Goal: Find specific page/section: Find specific page/section

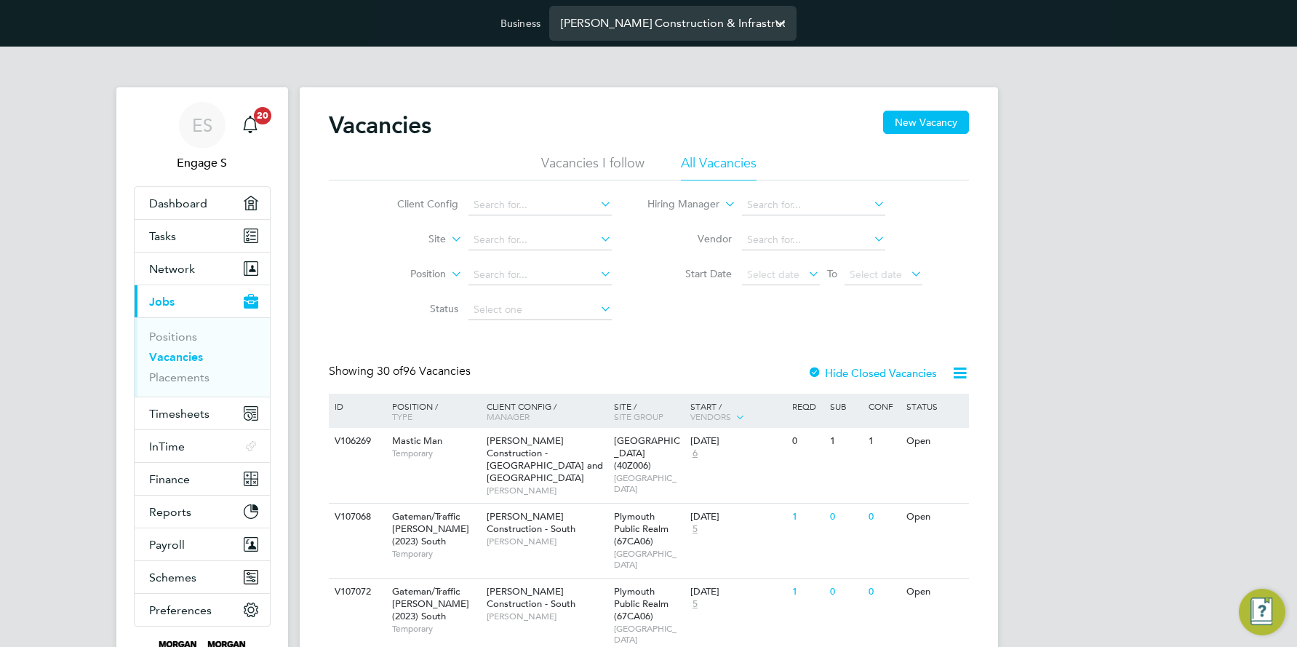
click at [634, 25] on input "[PERSON_NAME] Construction & Infrastructure Ltd" at bounding box center [672, 23] width 247 height 34
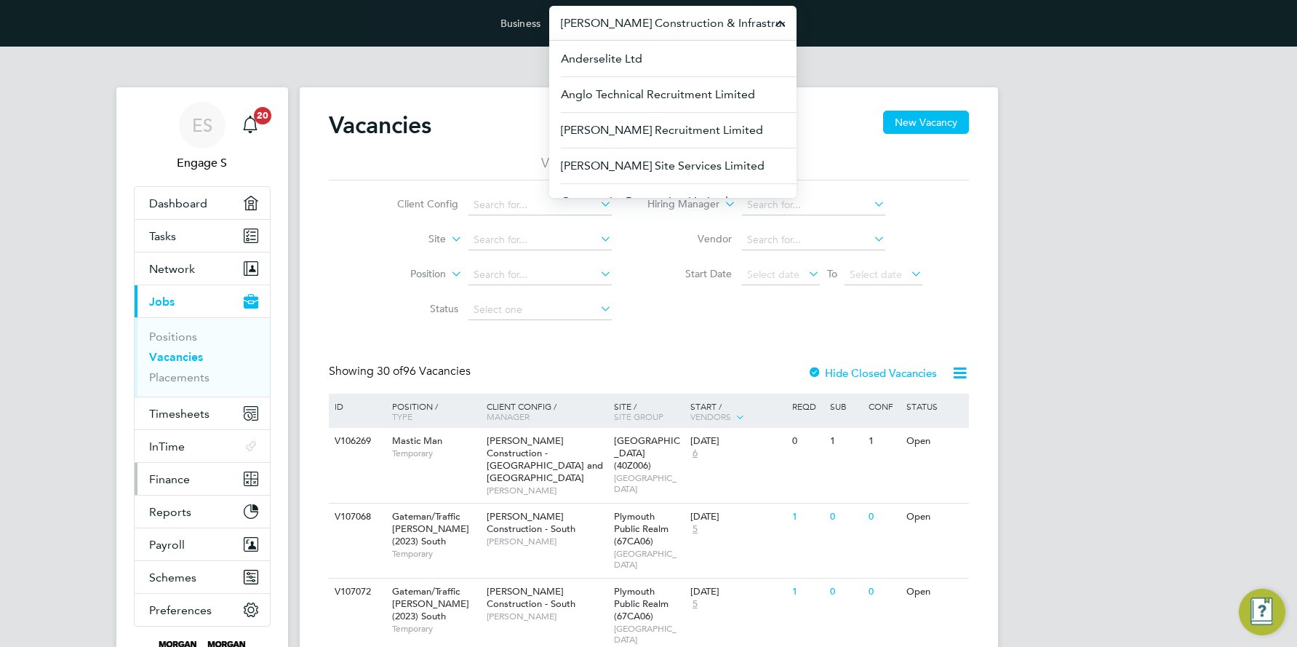
click at [177, 479] on span "Finance" at bounding box center [169, 479] width 41 height 14
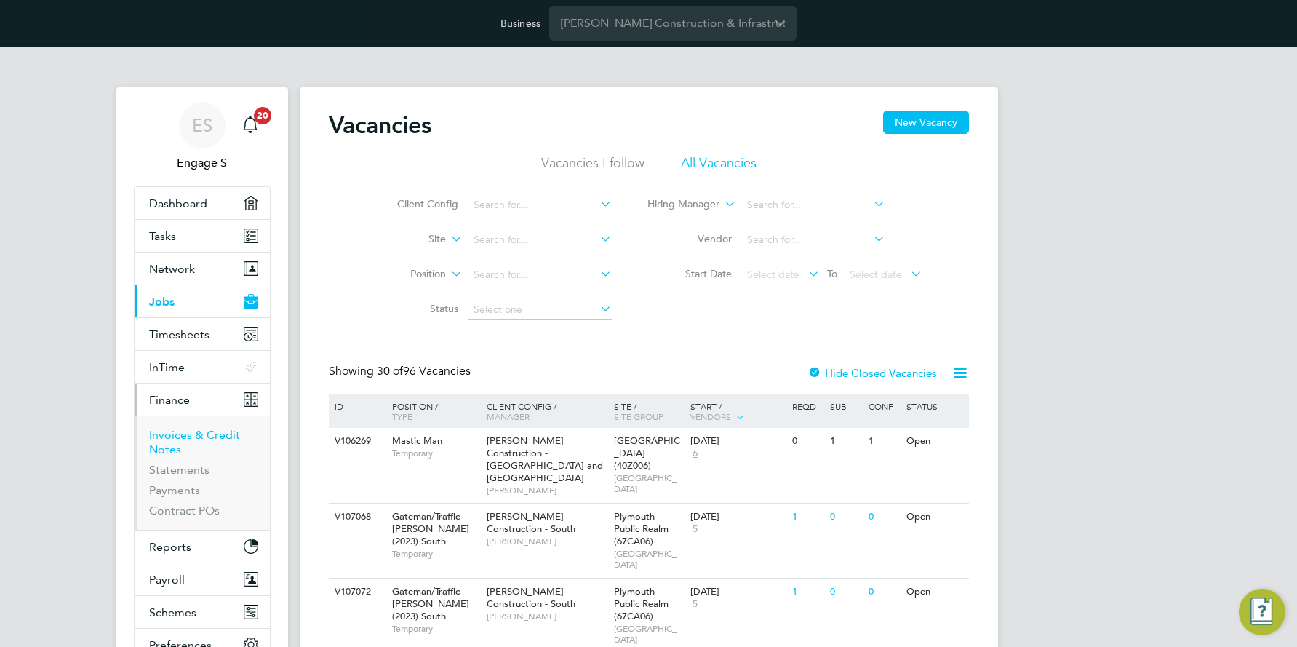
click at [185, 433] on link "Invoices & Credit Notes" at bounding box center [194, 442] width 91 height 28
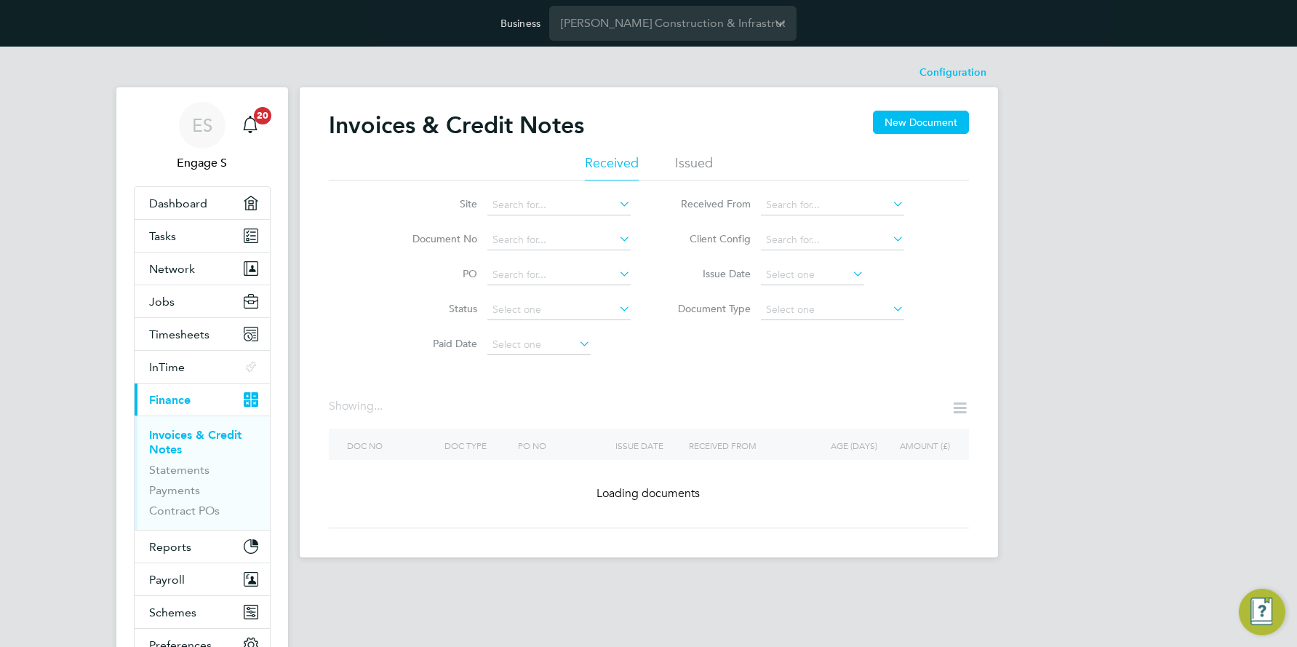
click at [616, 203] on icon at bounding box center [616, 203] width 0 height 20
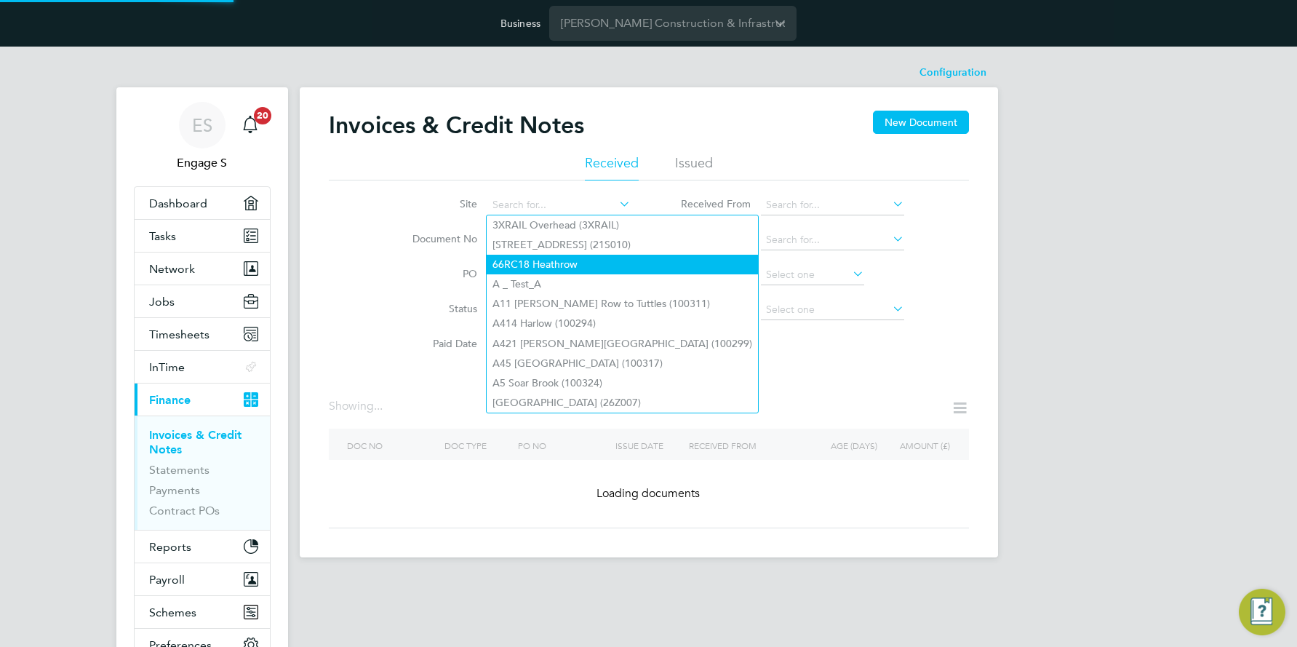
click at [550, 259] on li "66RC18 Heathrow" at bounding box center [622, 265] width 271 height 20
type input "66RC18 Heathrow"
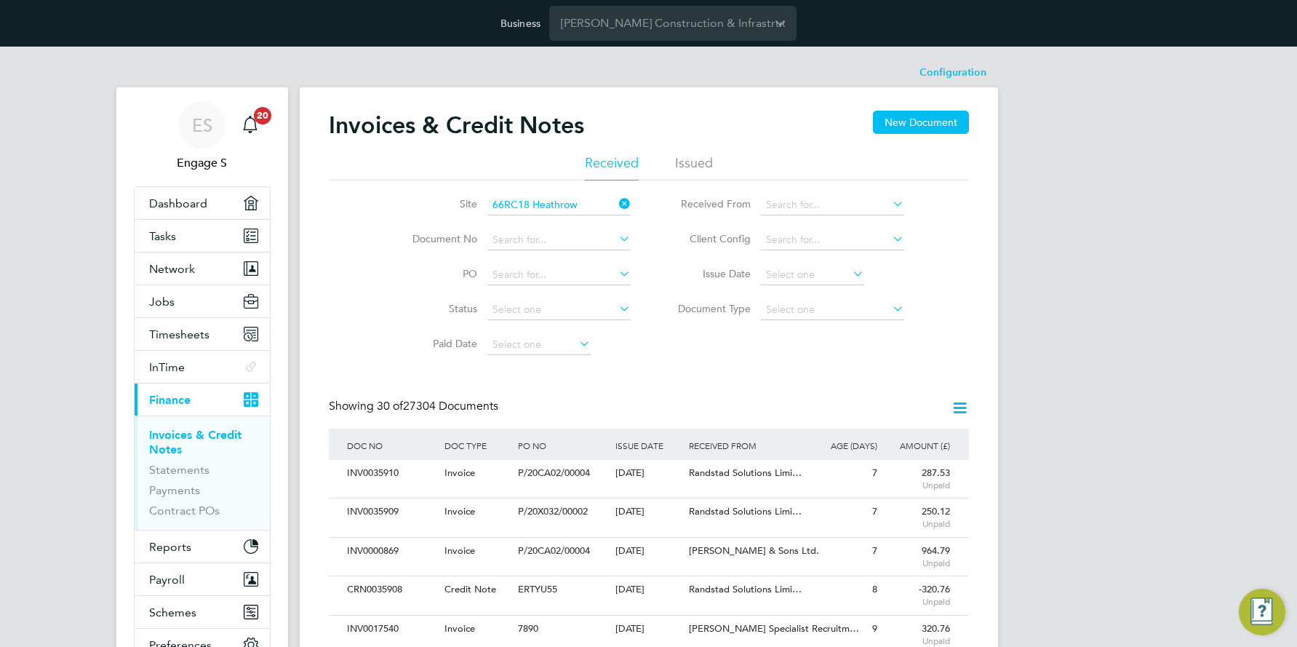
click at [616, 202] on icon at bounding box center [616, 203] width 0 height 20
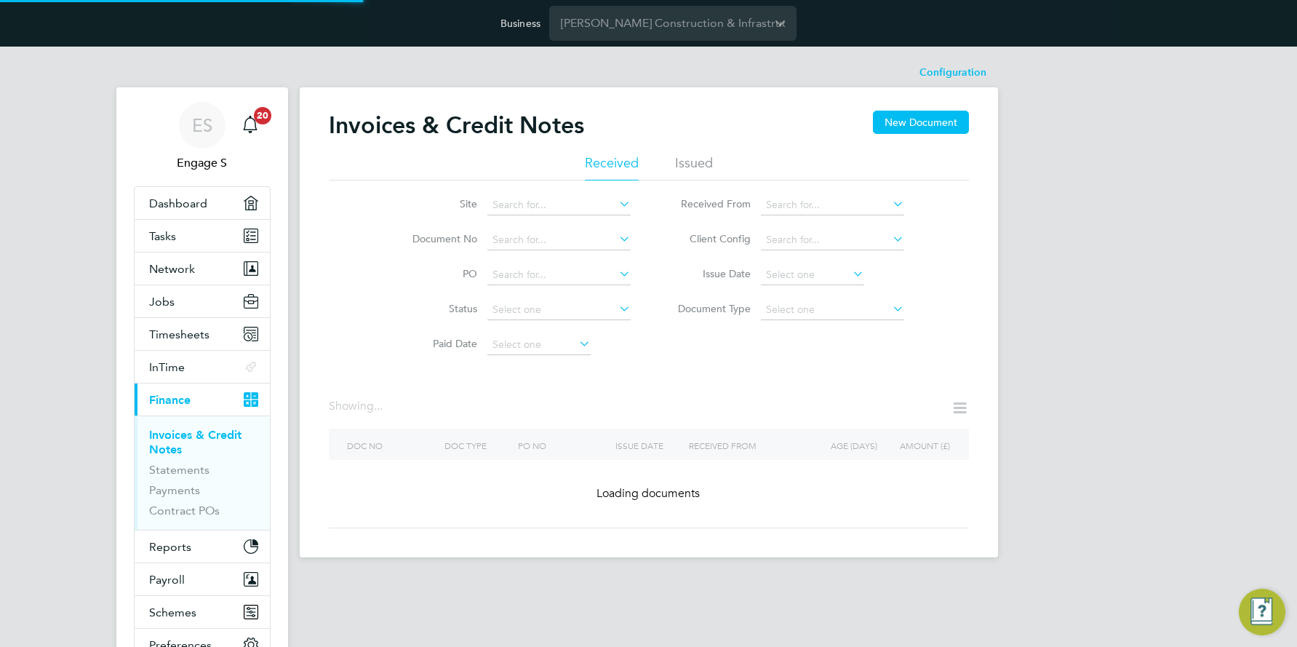
click at [616, 202] on icon at bounding box center [616, 203] width 0 height 20
click at [547, 268] on li "66RC18 Heathrow" at bounding box center [622, 265] width 271 height 20
type input "66RC18 Heathrow"
click at [616, 205] on icon at bounding box center [616, 203] width 0 height 20
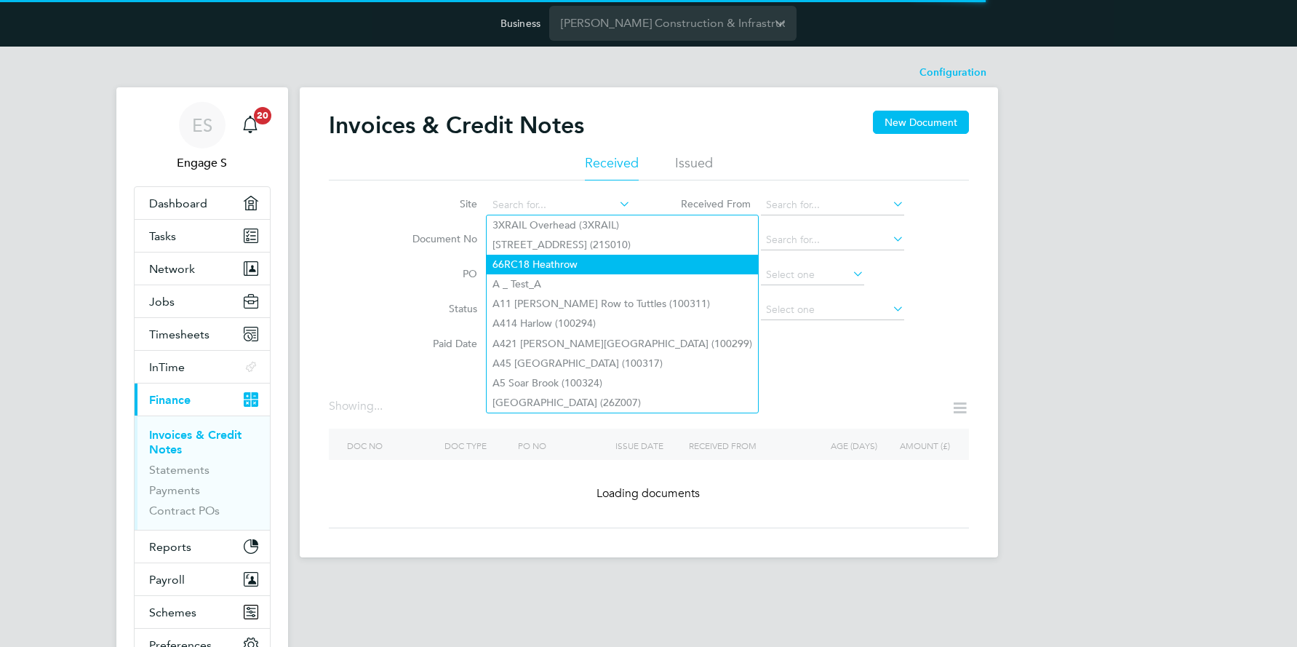
click at [543, 258] on li "66RC18 Heathrow" at bounding box center [622, 265] width 271 height 20
type input "66RC18 Heathrow"
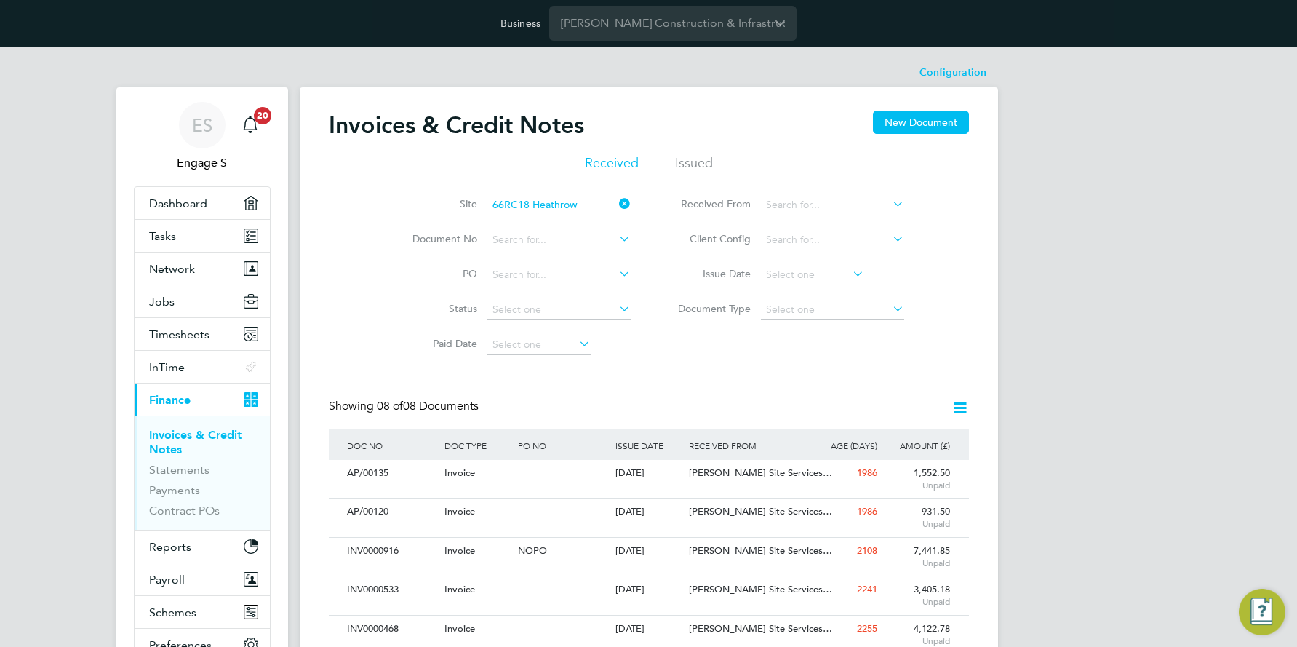
click at [616, 200] on icon at bounding box center [616, 203] width 0 height 20
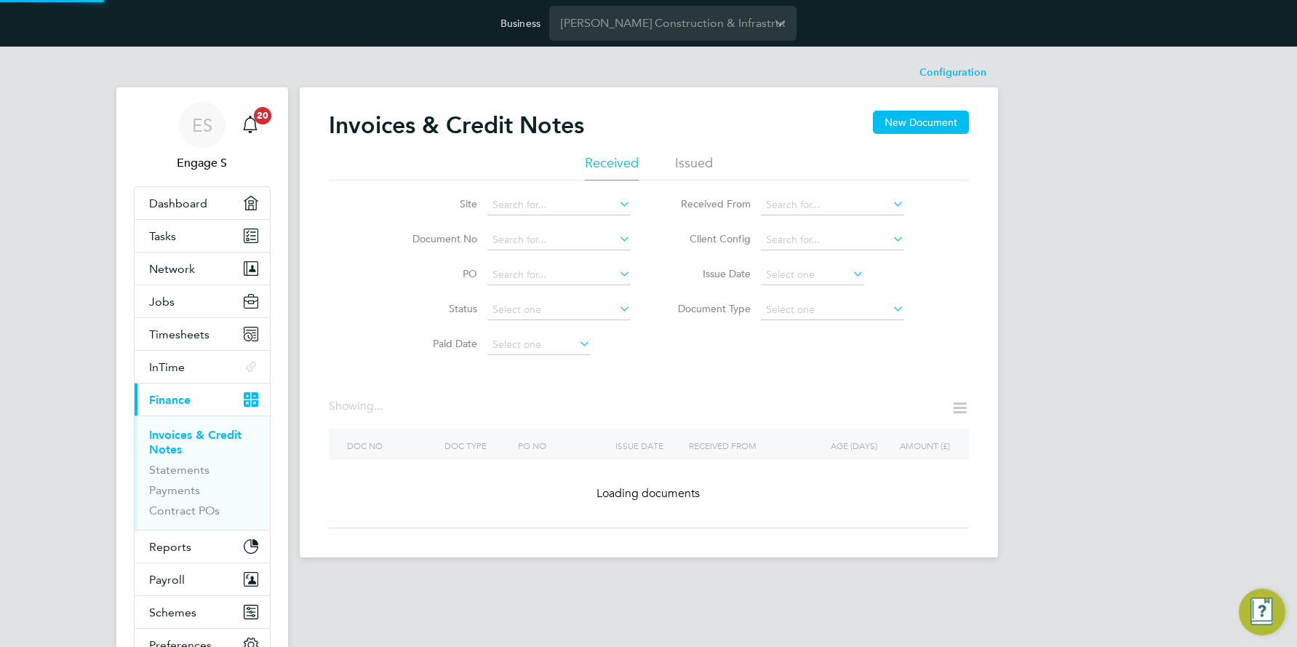
click at [616, 201] on icon at bounding box center [616, 203] width 0 height 20
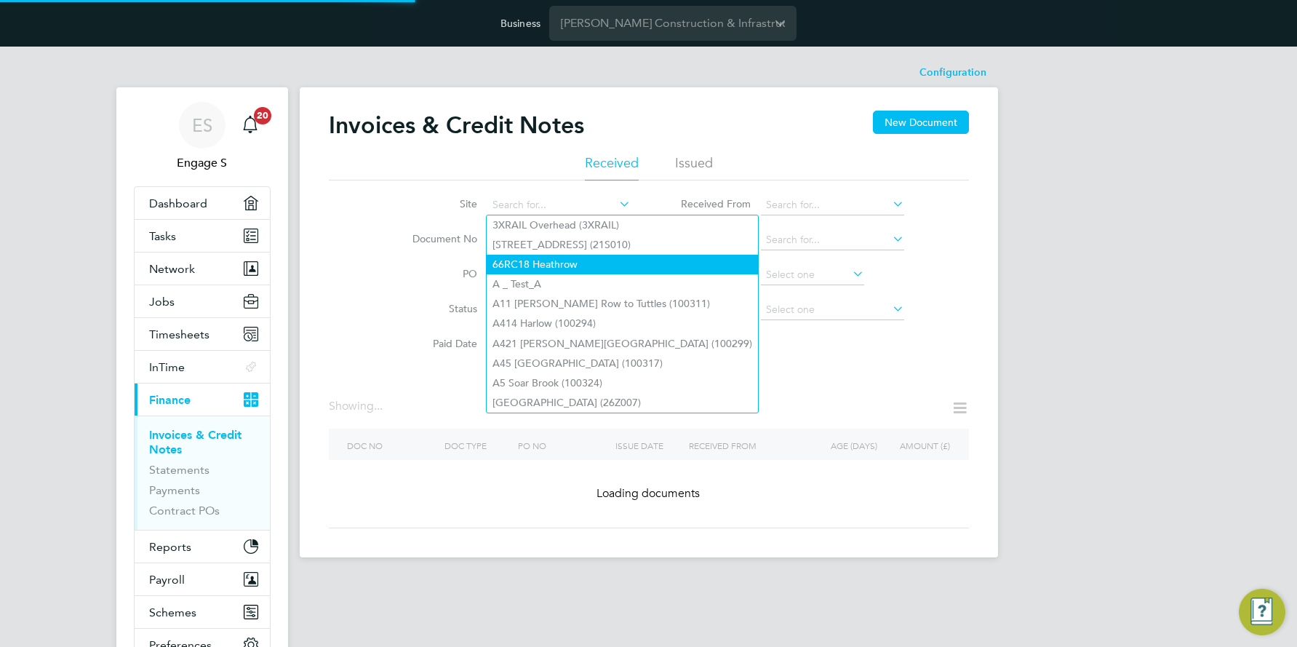
click at [556, 257] on li "66RC18 Heathrow" at bounding box center [622, 265] width 271 height 20
type input "66RC18 Heathrow"
